Goal: Task Accomplishment & Management: Use online tool/utility

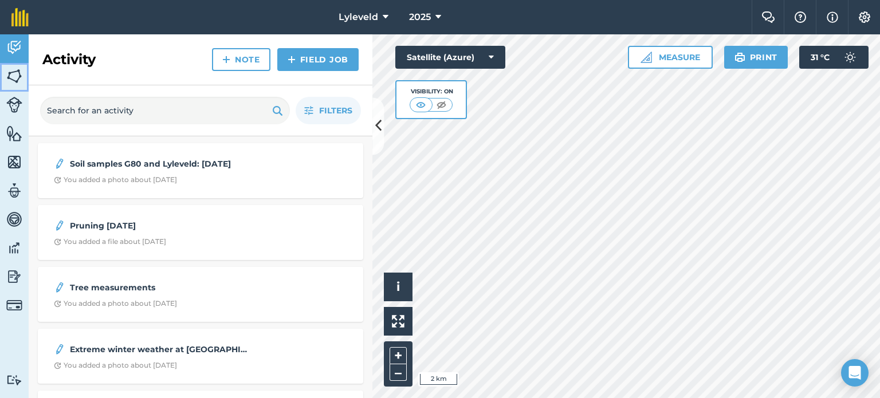
click at [14, 79] on img at bounding box center [14, 76] width 16 height 17
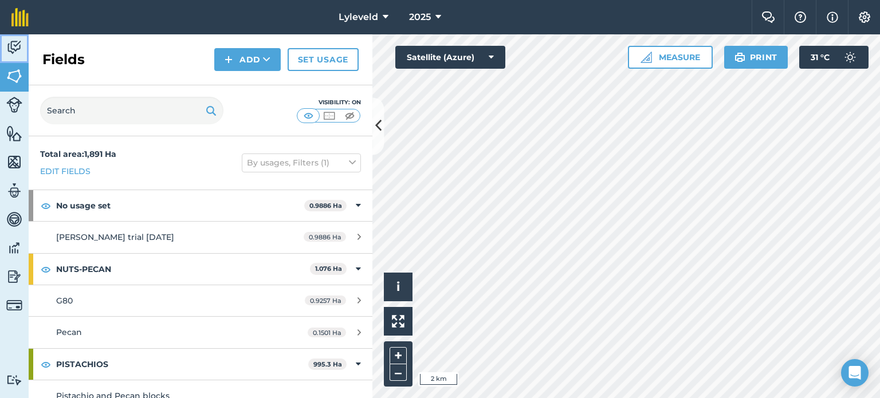
click at [11, 53] on img at bounding box center [14, 47] width 16 height 17
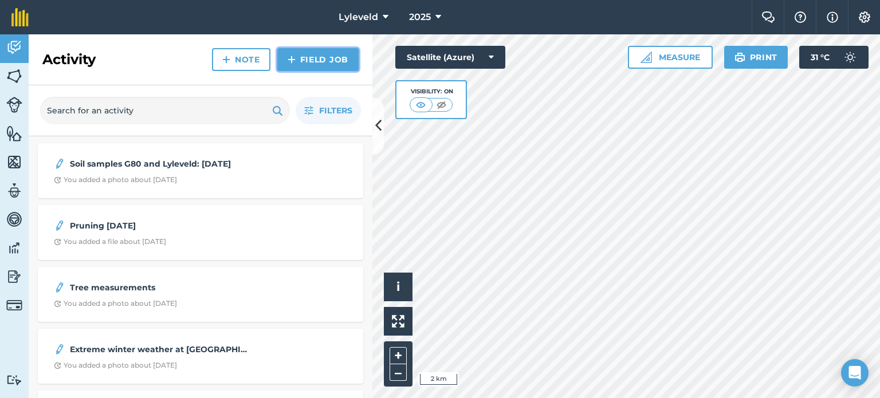
click at [324, 60] on link "Field Job" at bounding box center [317, 59] width 81 height 23
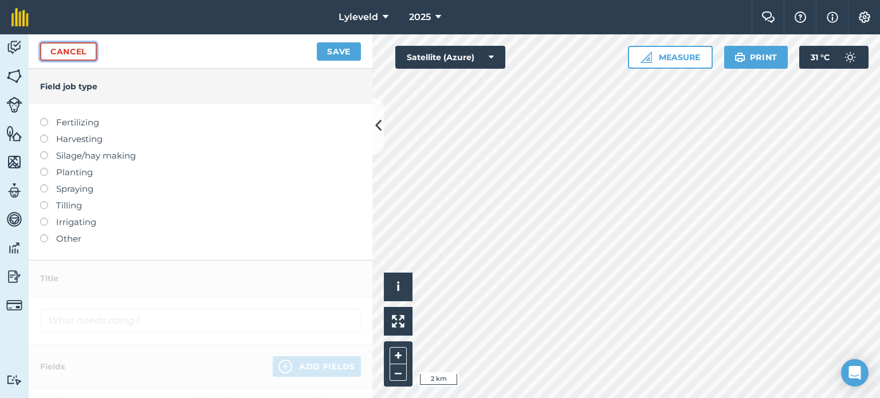
click at [56, 52] on link "Cancel" at bounding box center [68, 51] width 57 height 18
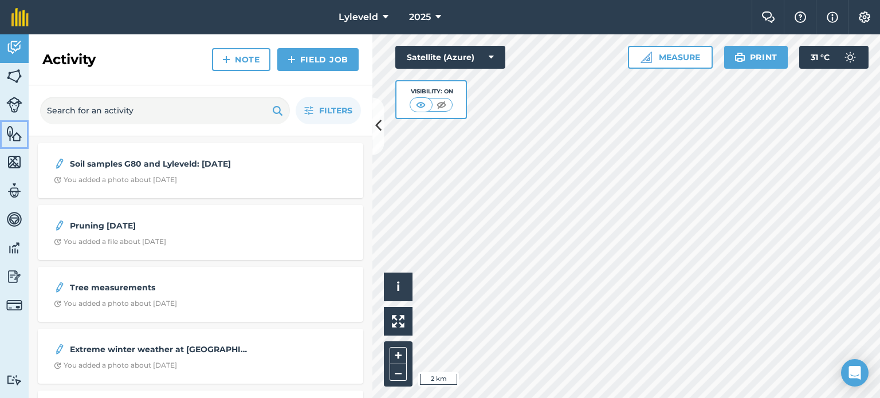
click at [12, 135] on img at bounding box center [14, 133] width 16 height 17
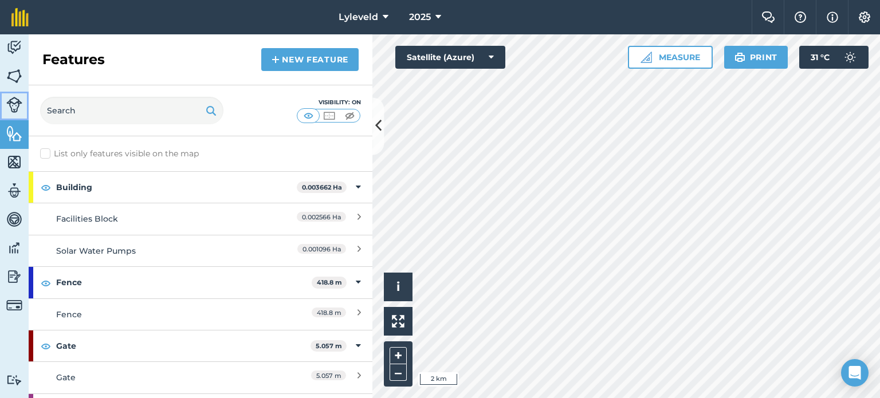
click at [14, 101] on img at bounding box center [14, 105] width 16 height 16
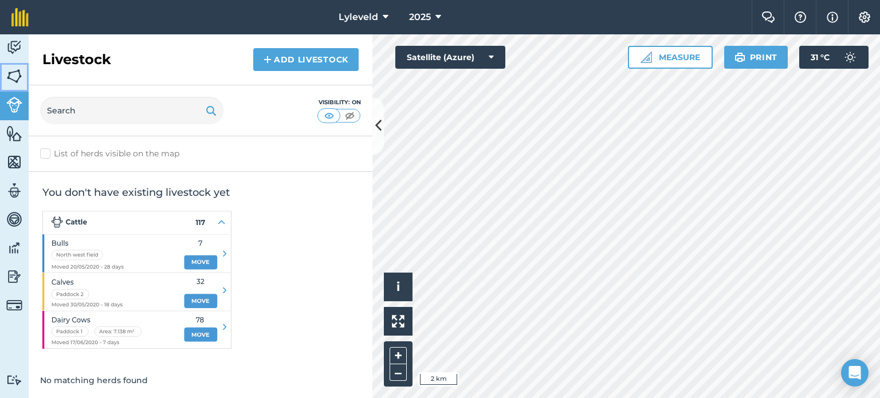
click at [9, 75] on img at bounding box center [14, 76] width 16 height 17
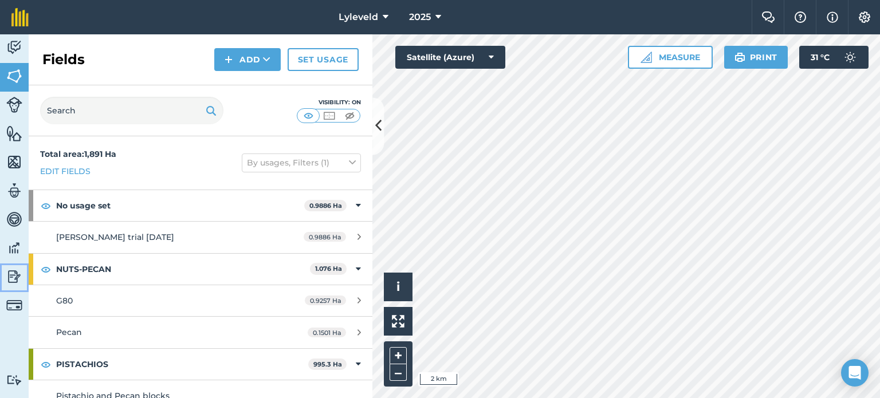
click at [13, 274] on img at bounding box center [14, 276] width 16 height 17
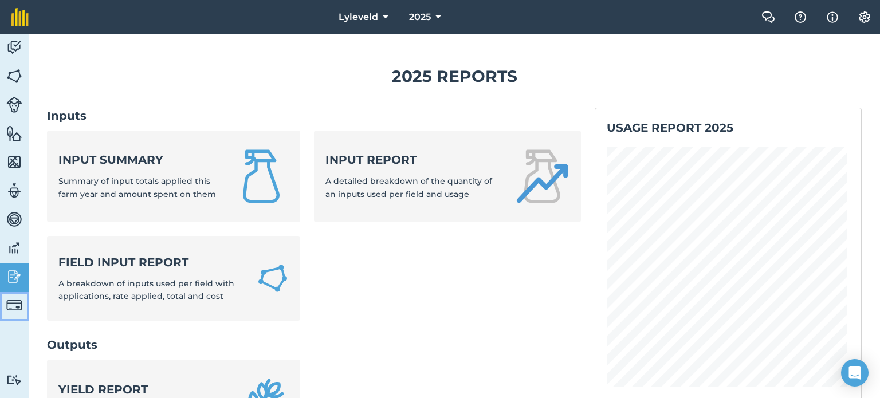
click at [11, 304] on img at bounding box center [14, 305] width 16 height 16
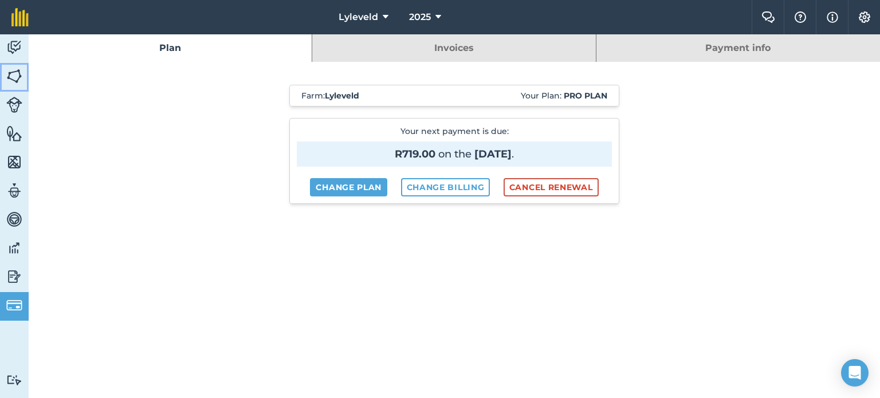
click at [15, 74] on img at bounding box center [14, 76] width 16 height 17
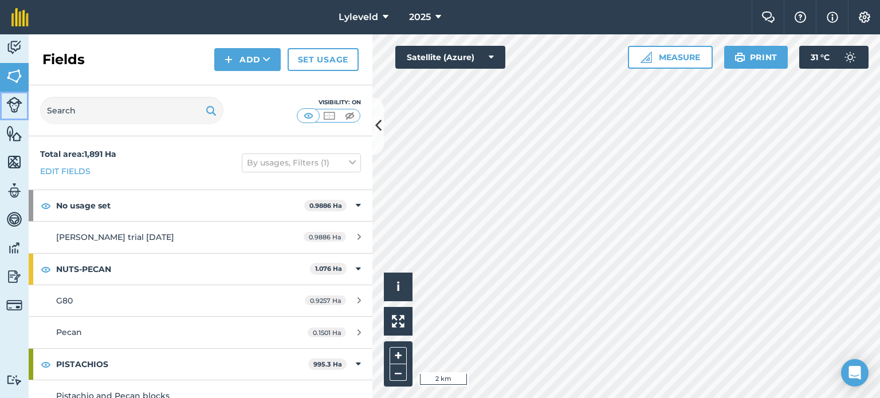
click at [17, 106] on img at bounding box center [14, 105] width 16 height 16
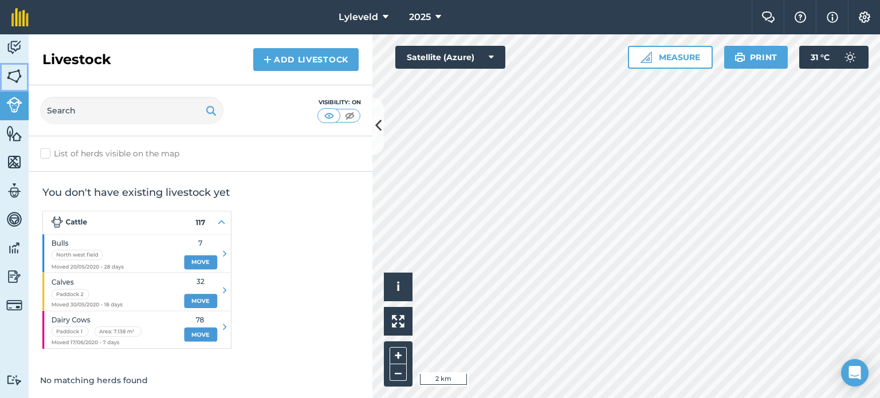
click at [14, 75] on img at bounding box center [14, 76] width 16 height 17
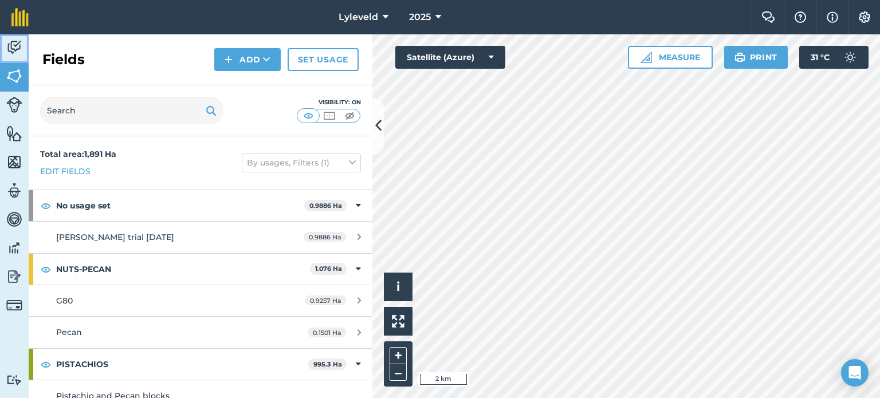
click at [11, 44] on img at bounding box center [14, 47] width 16 height 17
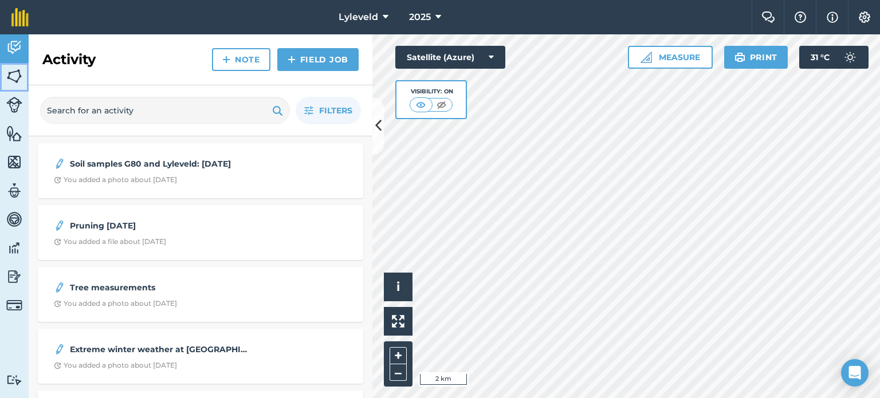
click at [13, 77] on img at bounding box center [14, 76] width 16 height 17
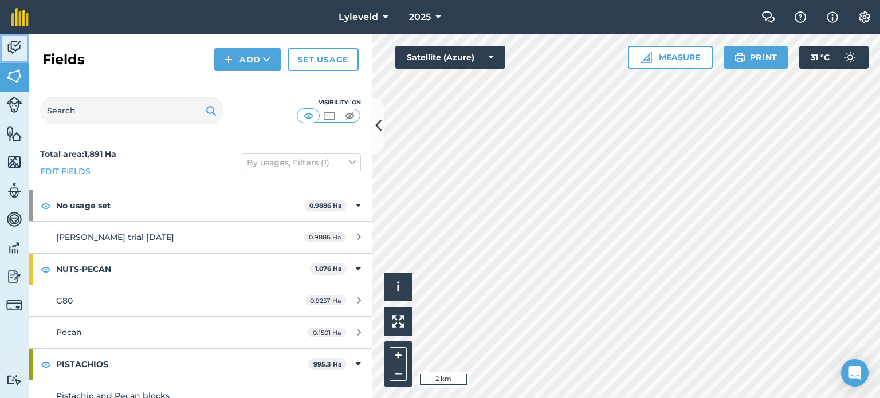
click at [14, 45] on img at bounding box center [14, 47] width 16 height 17
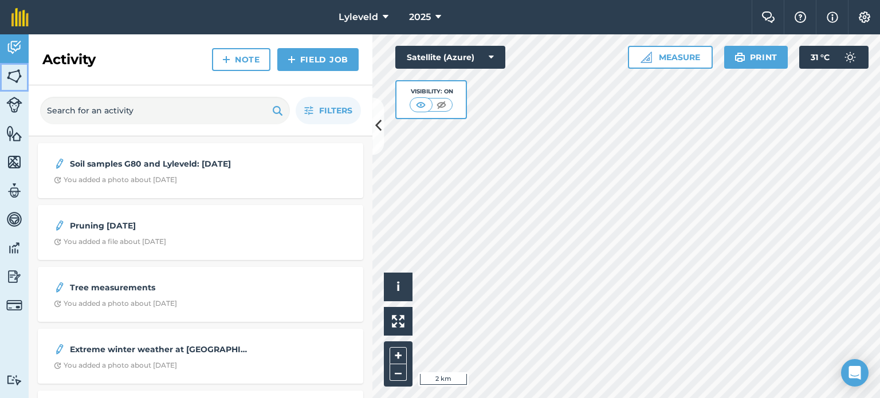
click at [11, 73] on img at bounding box center [14, 76] width 16 height 17
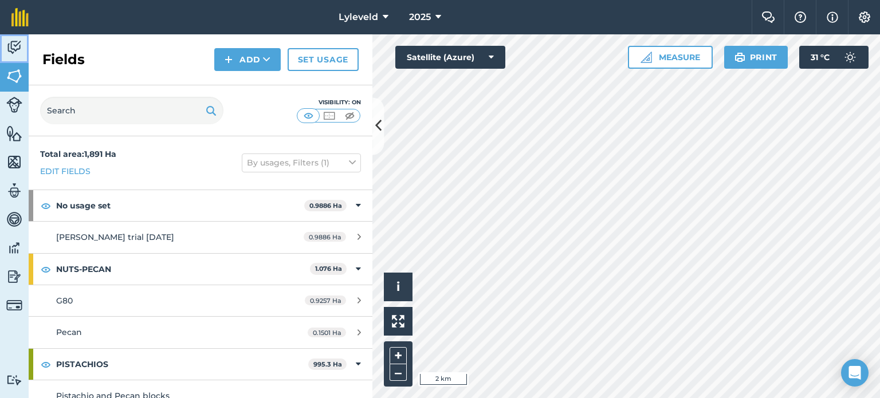
click at [17, 52] on img at bounding box center [14, 47] width 16 height 17
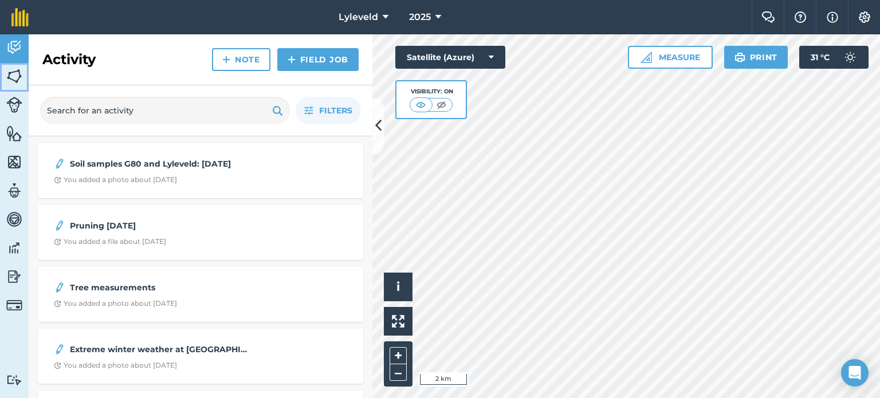
click at [13, 74] on img at bounding box center [14, 76] width 16 height 17
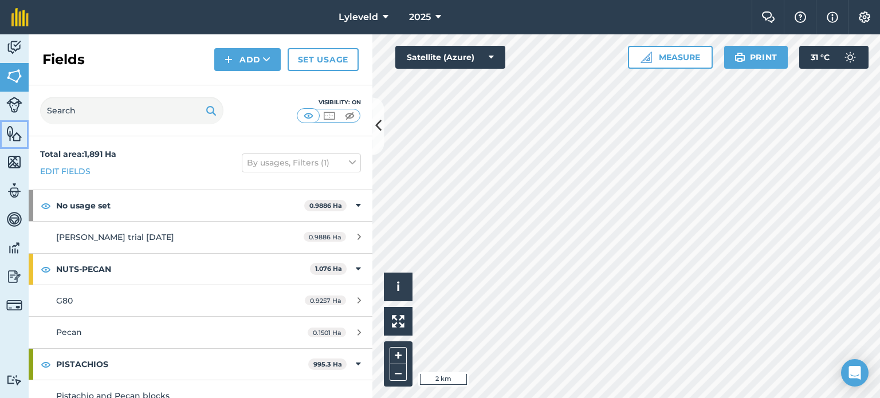
click at [15, 133] on img at bounding box center [14, 133] width 16 height 17
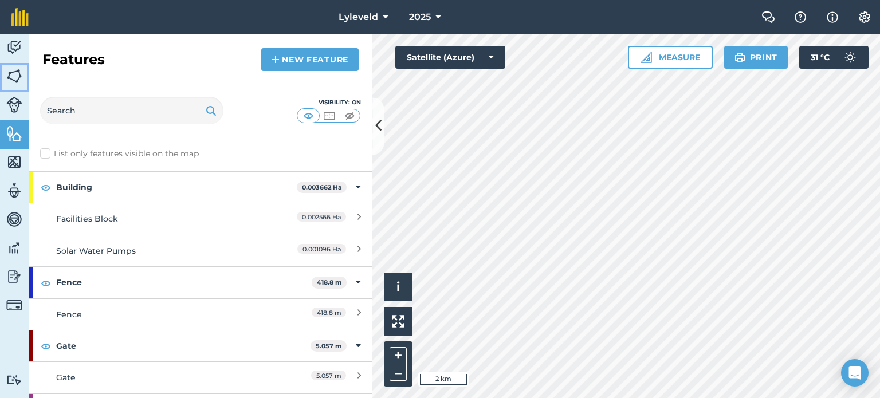
click at [13, 70] on img at bounding box center [14, 76] width 16 height 17
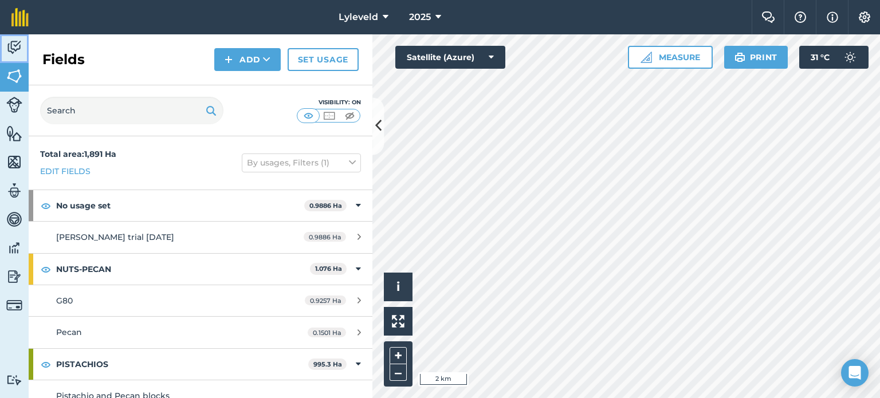
click at [15, 45] on img at bounding box center [14, 47] width 16 height 17
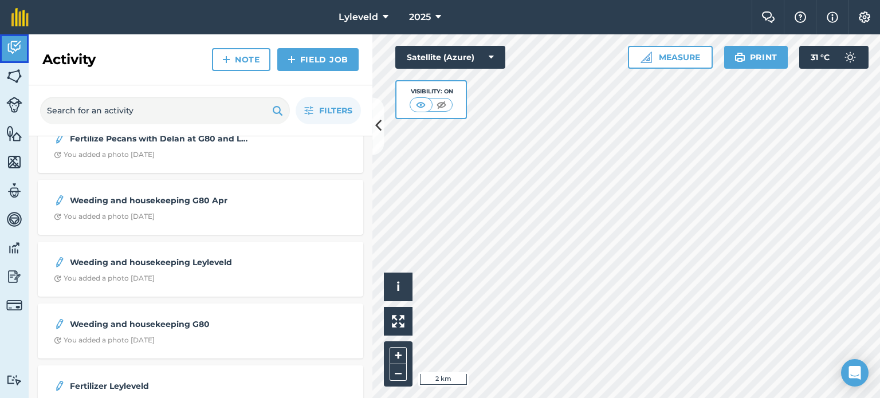
scroll to position [229, 0]
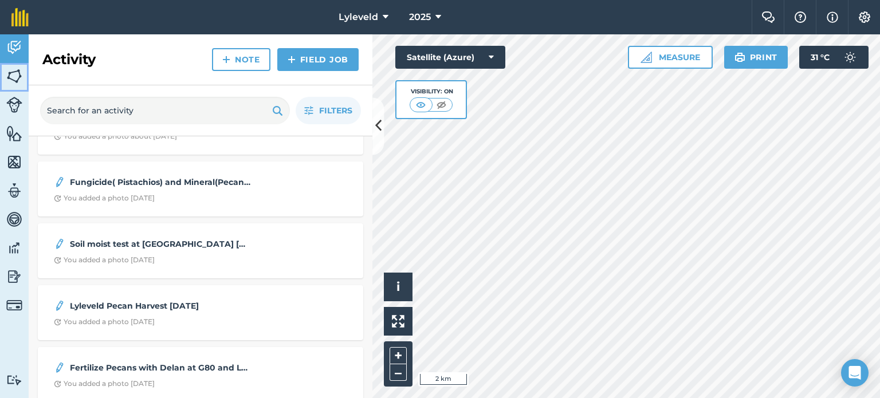
click at [12, 69] on img at bounding box center [14, 76] width 16 height 17
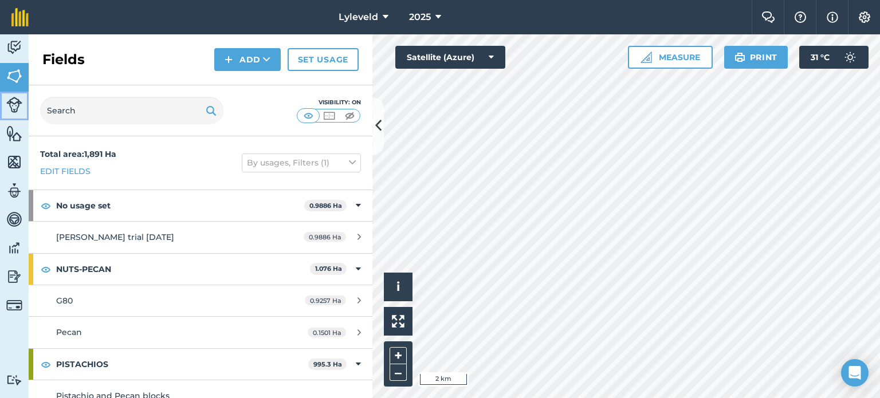
click at [11, 103] on img at bounding box center [14, 105] width 16 height 16
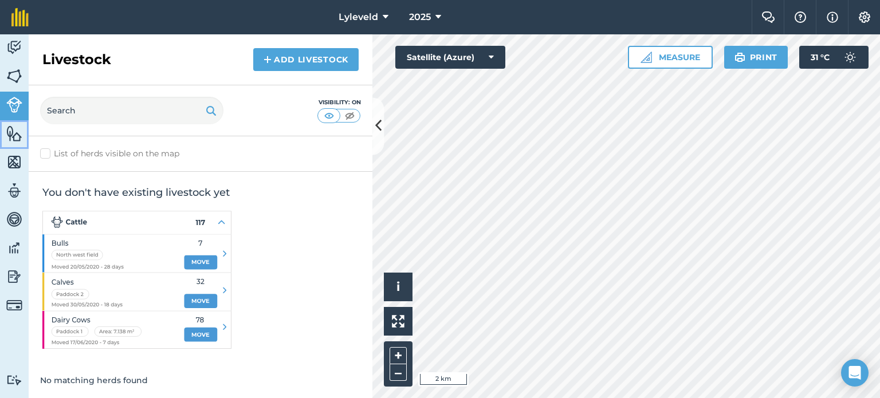
click at [17, 131] on img at bounding box center [14, 133] width 16 height 17
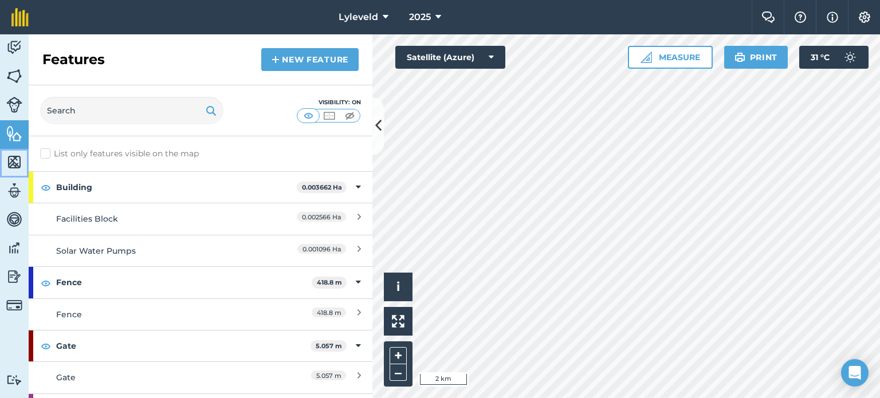
click at [15, 162] on img at bounding box center [14, 162] width 16 height 17
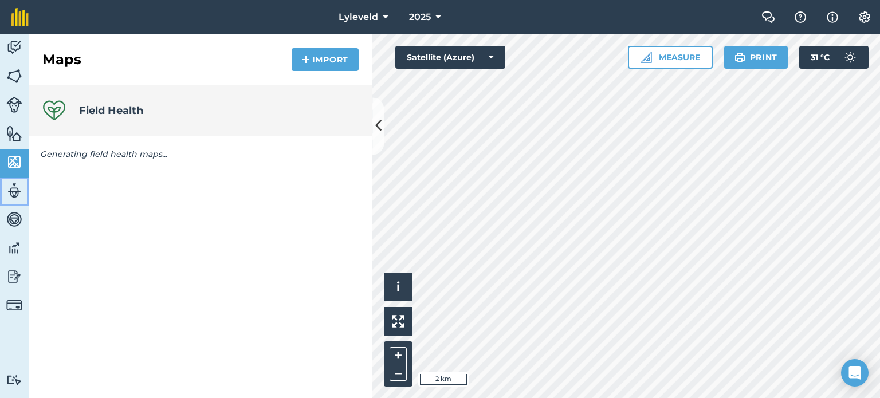
click at [14, 192] on img at bounding box center [14, 190] width 16 height 17
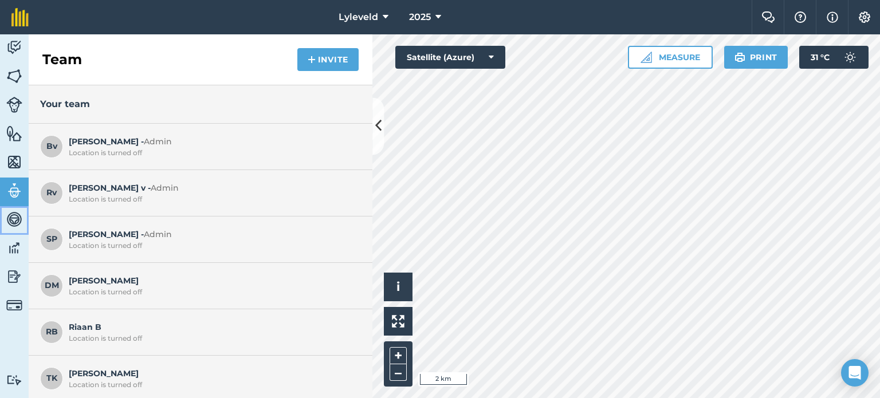
click at [15, 219] on img at bounding box center [14, 219] width 16 height 17
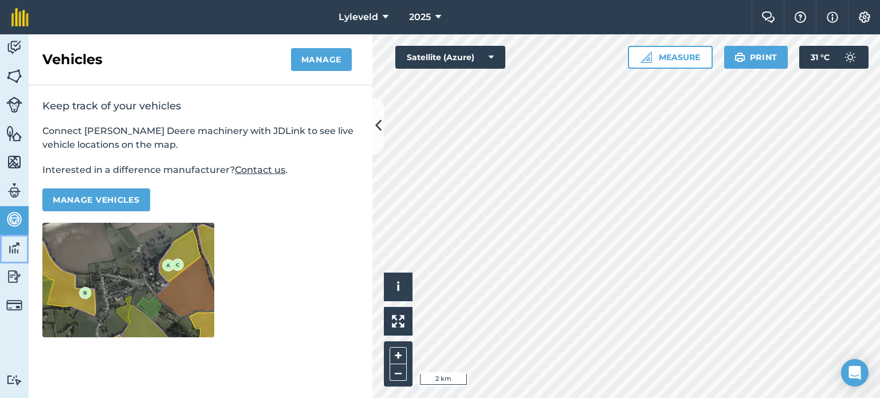
click at [15, 249] on img at bounding box center [14, 247] width 16 height 17
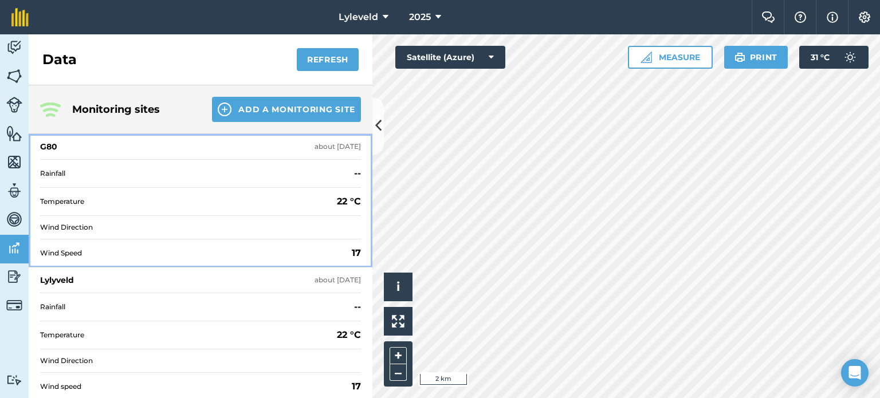
click at [78, 147] on div "G80 about [DATE]" at bounding box center [200, 146] width 321 height 25
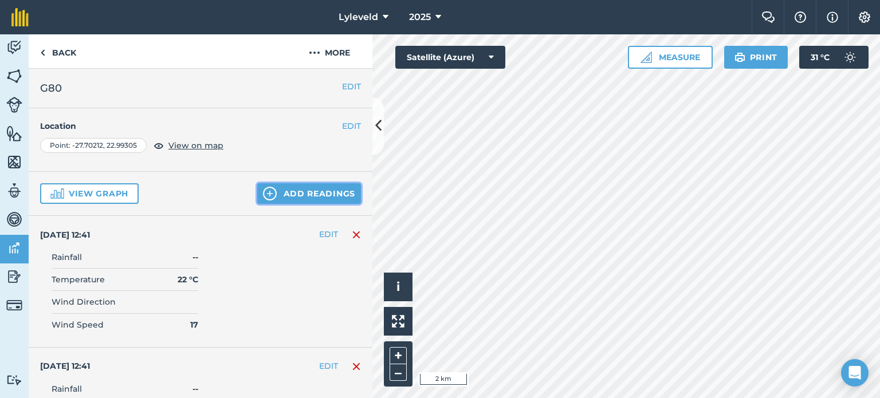
click at [296, 194] on button "Add readings" at bounding box center [309, 193] width 104 height 21
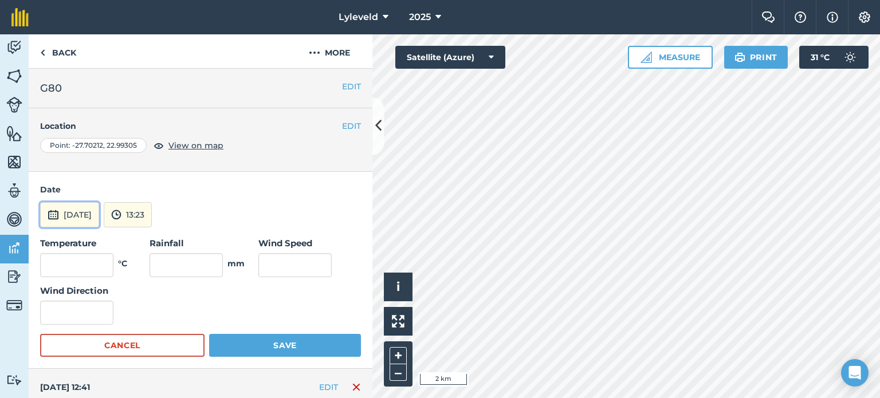
click at [56, 215] on img at bounding box center [53, 215] width 11 height 14
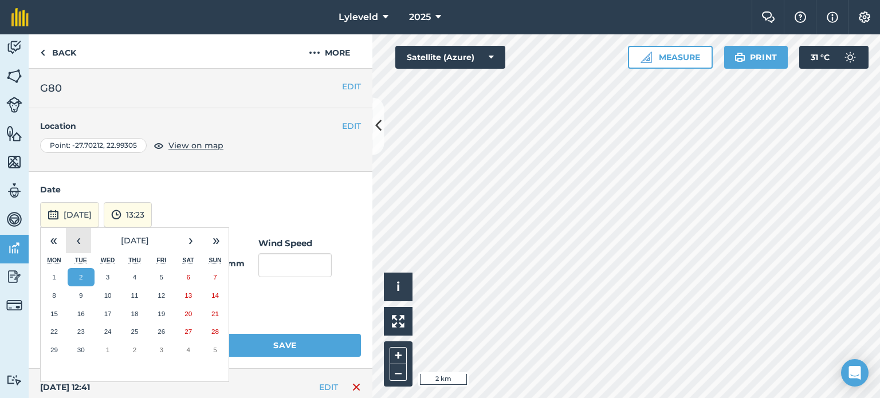
click at [78, 239] on button "‹" at bounding box center [78, 240] width 25 height 25
click at [160, 273] on abbr "1" at bounding box center [161, 276] width 3 height 7
